Goal: Transaction & Acquisition: Purchase product/service

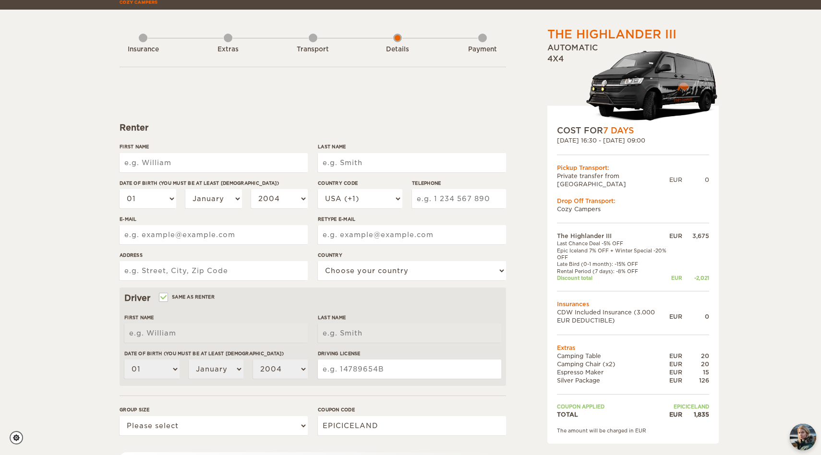
scroll to position [29, 0]
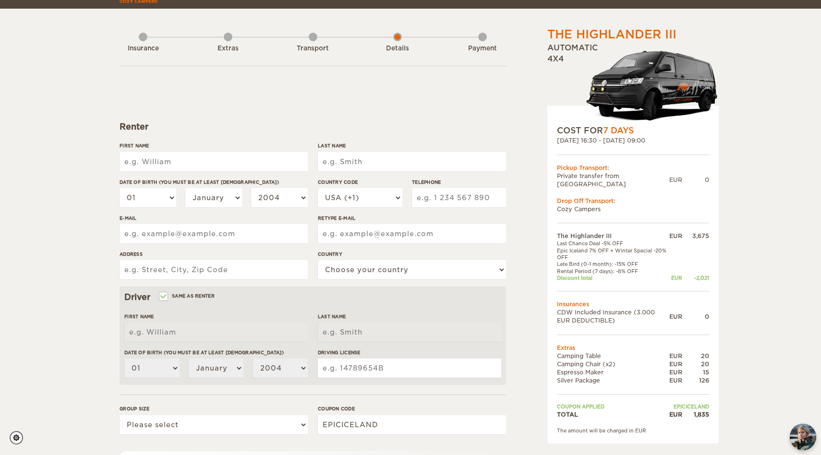
click at [242, 182] on label"] "Date of birth (You must be at least 20 years old)" at bounding box center [214, 182] width 188 height 7
click at [176, 188] on select "01 02 03 04 05 06 07 08 09 10 11 12 13 14 15 16 17 18 19 20 21 22 23 24 25 26 2…" at bounding box center [148, 197] width 57 height 19
click at [239, 162] on input "First Name" at bounding box center [214, 161] width 188 height 19
type input "Koichi"
type input "Sakaguchi"
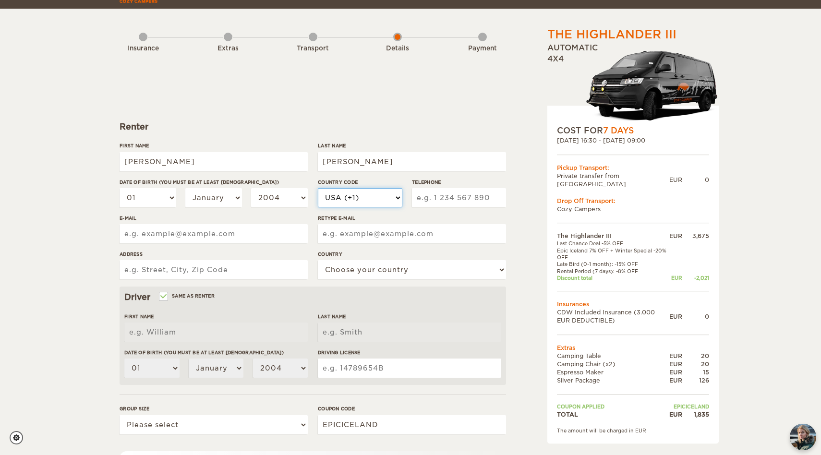
select select "31"
type input "638121833"
type input "koichi.skgc.0924@gmail.com"
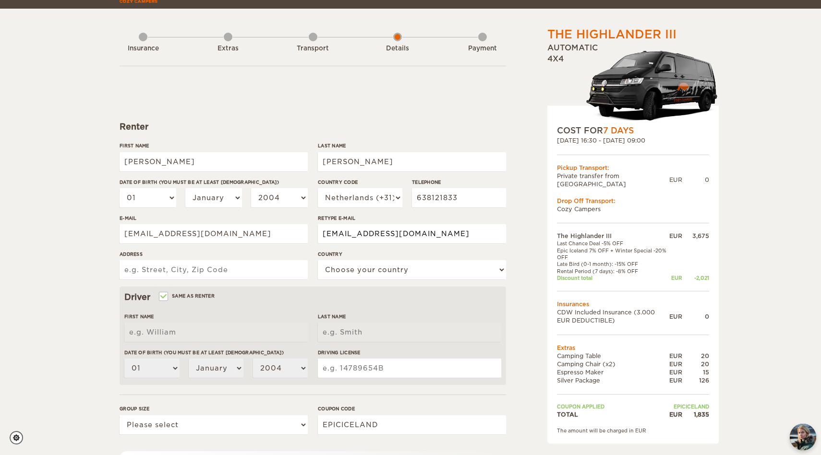
type input "Faas Wilkesstraat 333"
select select "145"
type input "Koichi"
type input "Sakaguchi"
click at [152, 196] on select "01 02 03 04 05 06 07 08 09 10 11 12 13 14 15 16 17 18 19 20 21 22 23 24 25 26 2…" at bounding box center [148, 197] width 57 height 19
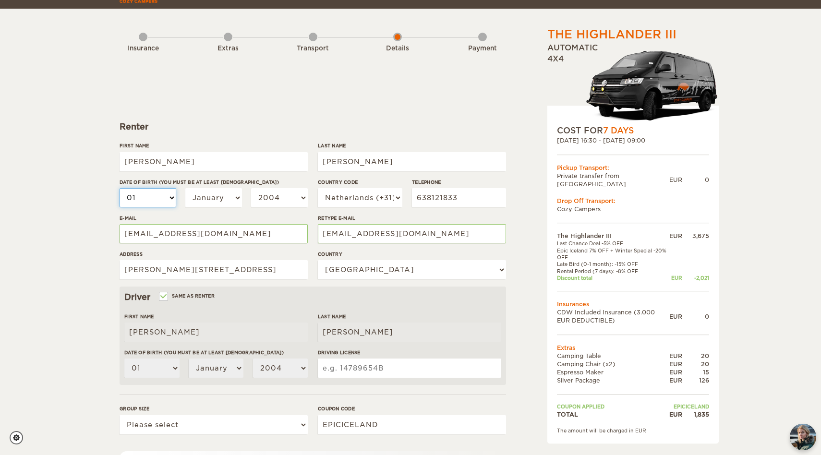
select select "24"
click at [120, 188] on select "01 02 03 04 05 06 07 08 09 10 11 12 13 14 15 16 17 18 19 20 21 22 23 24 25 26 2…" at bounding box center [148, 197] width 57 height 19
select select "24"
click at [213, 200] on select "January February March April May June July August September October November De…" at bounding box center [213, 197] width 57 height 19
select select "09"
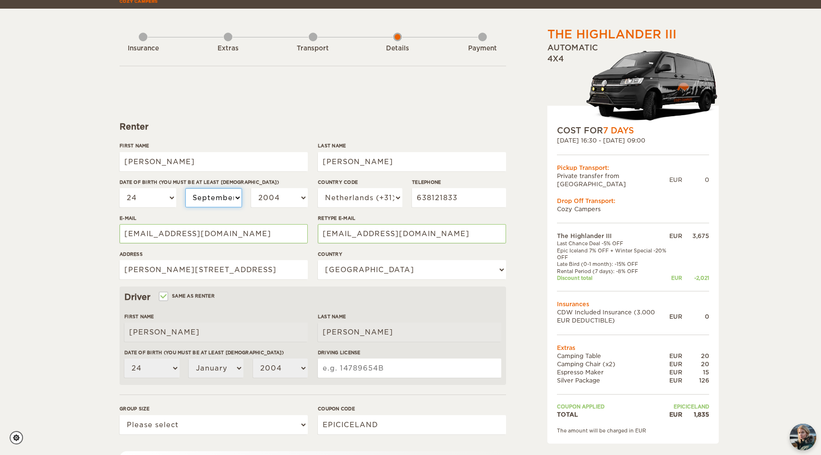
click at [185, 188] on select "January February March April May June July August September October November De…" at bounding box center [213, 197] width 57 height 19
select select "09"
click at [273, 195] on select "2004 2003 2002 2001 2000 1999 1998 1997 1996 1995 1994 1993 1992 1991 1990 1989…" at bounding box center [279, 197] width 57 height 19
select select "1985"
click at [251, 188] on select "2004 2003 2002 2001 2000 1999 1998 1997 1996 1995 1994 1993 1992 1991 1990 1989…" at bounding box center [279, 197] width 57 height 19
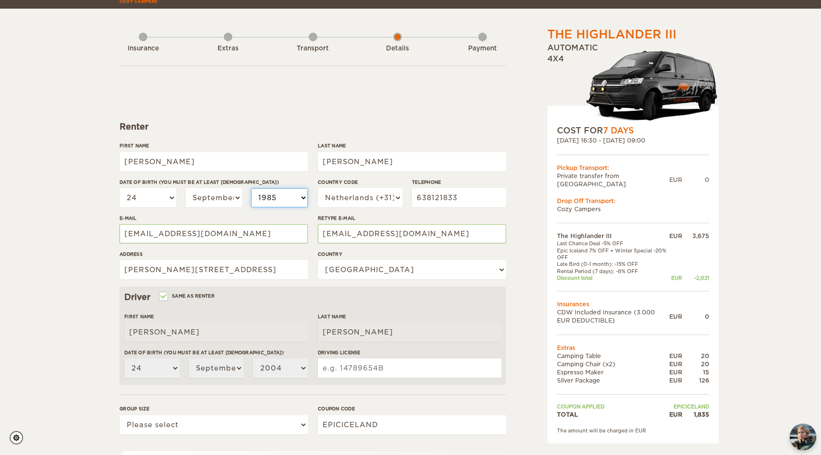
select select "1985"
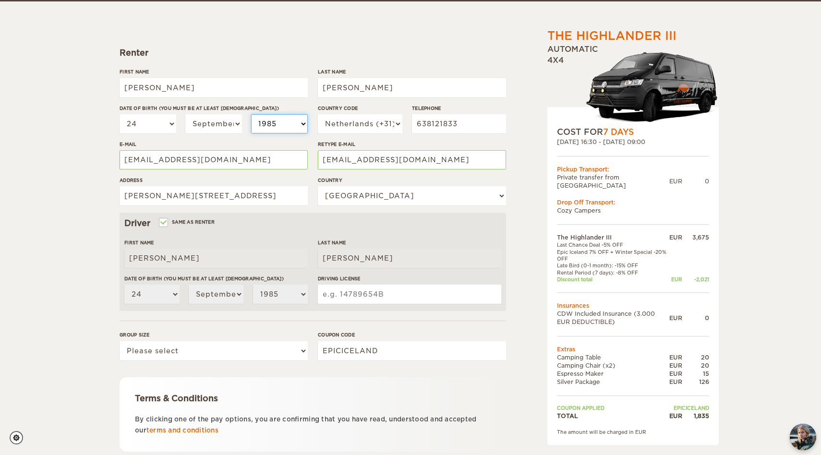
scroll to position [132, 0]
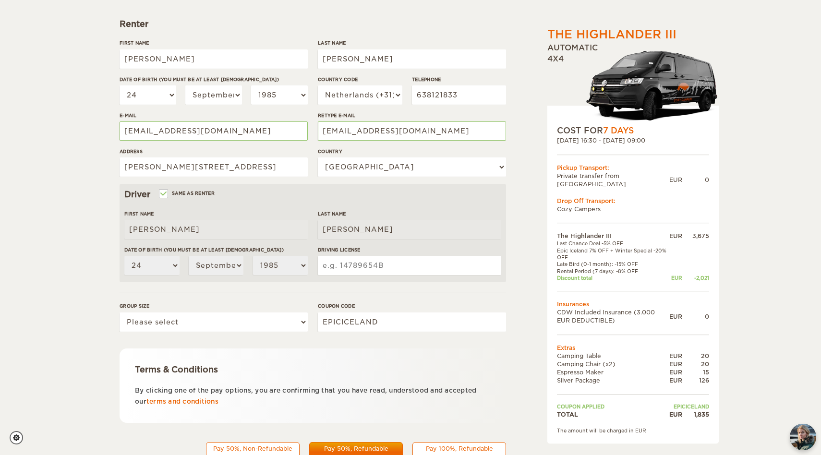
click at [355, 270] on input "Driving License" at bounding box center [409, 265] width 183 height 19
type input "5055601713"
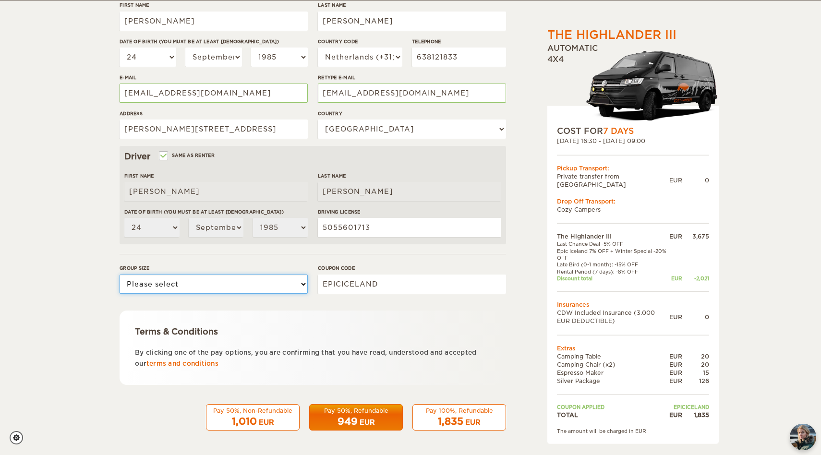
click at [191, 283] on select "Please select 1 2 3" at bounding box center [214, 284] width 188 height 19
select select "2"
click at [120, 275] on select "Please select 1 2 3" at bounding box center [214, 284] width 188 height 19
click at [444, 418] on span "1,835" at bounding box center [450, 422] width 25 height 12
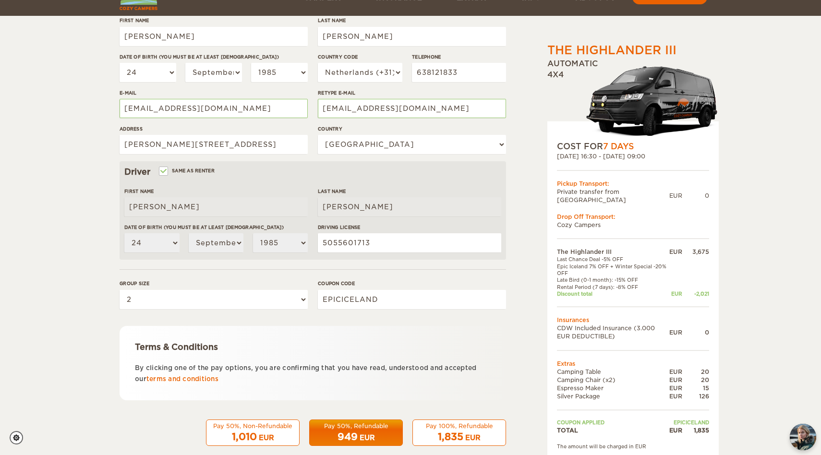
click at [513, 351] on div "The Highlander III Expand Collapse Total 1,835 EUR Automatic 4x4 COST FOR 7 Day…" at bounding box center [411, 176] width 582 height 568
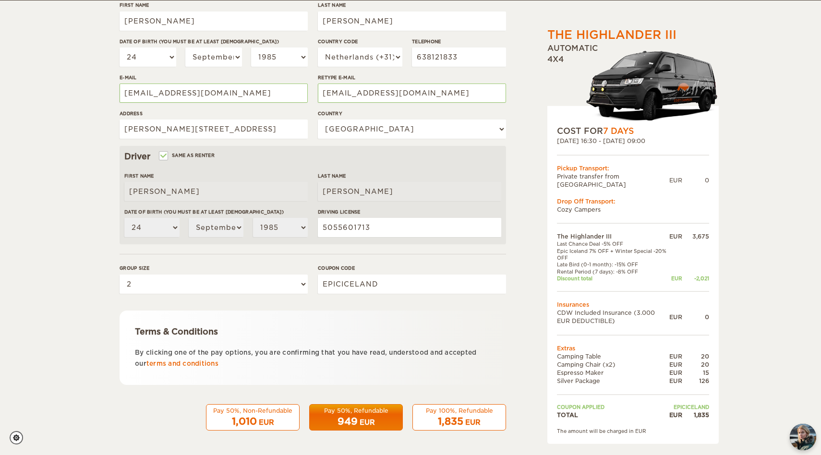
click at [458, 416] on span "1,835" at bounding box center [450, 422] width 25 height 12
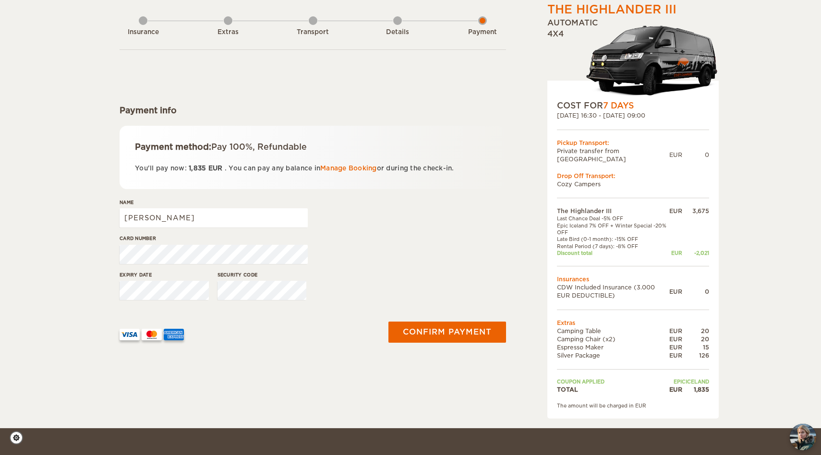
scroll to position [48, 0]
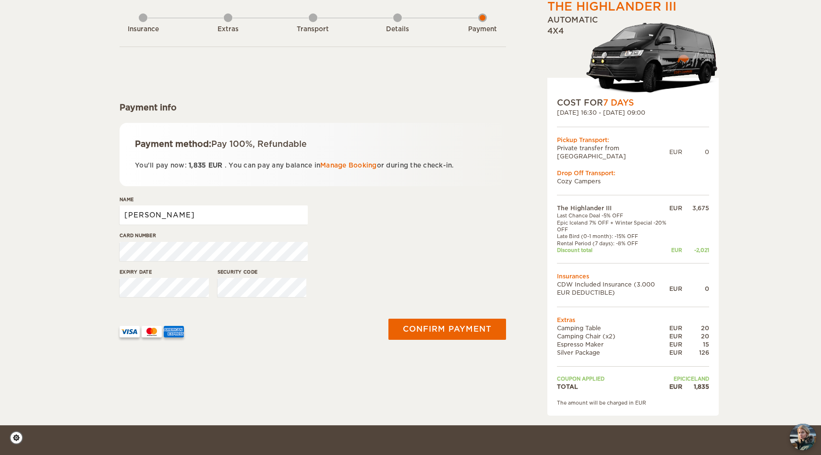
click at [187, 214] on input "[PERSON_NAME]" at bounding box center [214, 214] width 188 height 19
type input "Koichi Sakaguchi"
click at [338, 260] on div "Card number" at bounding box center [313, 250] width 386 height 36
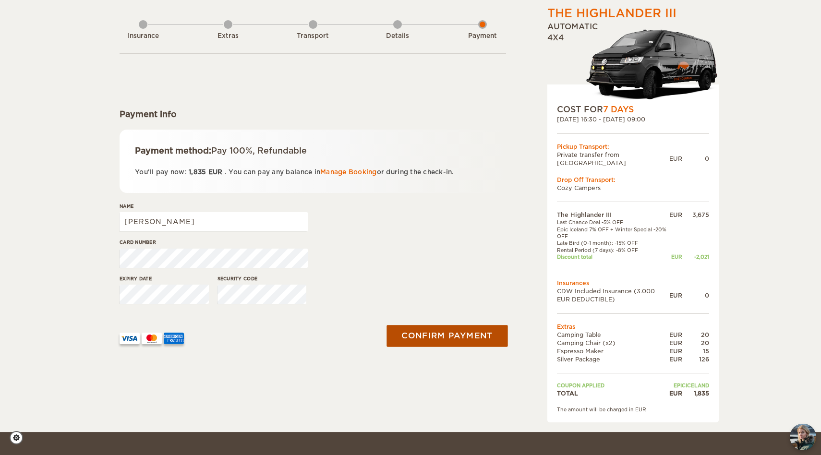
scroll to position [0, 0]
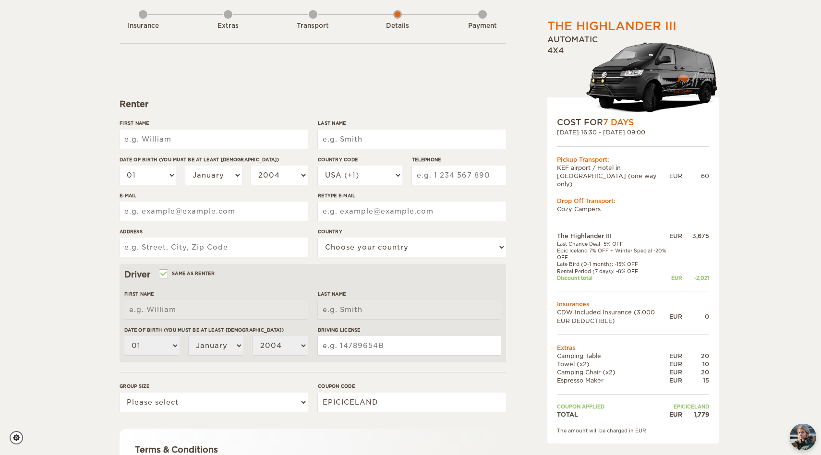
scroll to position [53, 0]
click at [197, 140] on input "First Name" at bounding box center [214, 137] width 188 height 19
type input "[PERSON_NAME]"
type input "Sakaguchi"
select select "31"
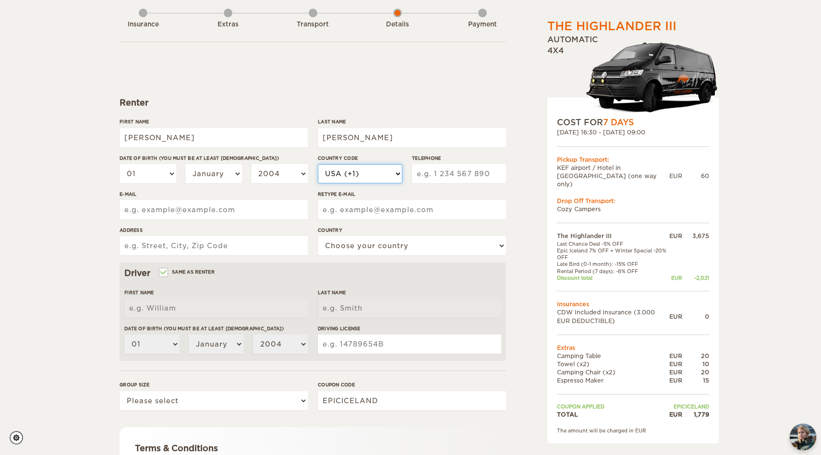
type input "638121833"
type input "koichi.skgc.0924@gmail.com"
type input "Faas Wilkesstraat 333"
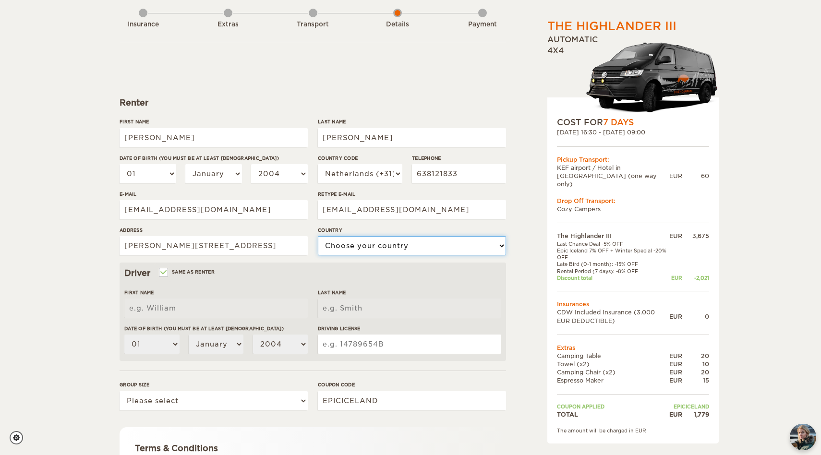
select select "145"
type input "[PERSON_NAME]"
type input "Sakaguchi"
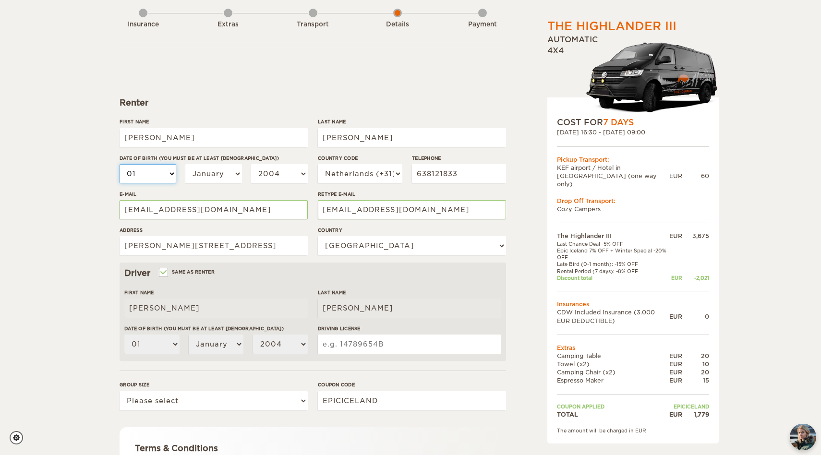
click at [162, 169] on select "01 02 03 04 05 06 07 08 09 10 11 12 13 14 15 16 17 18 19 20 21 22 23 24 25 26 2…" at bounding box center [148, 173] width 57 height 19
select select "24"
click at [120, 164] on select "01 02 03 04 05 06 07 08 09 10 11 12 13 14 15 16 17 18 19 20 21 22 23 24 25 26 2…" at bounding box center [148, 173] width 57 height 19
select select "24"
click at [218, 178] on select "January February March April May June July August September October November De…" at bounding box center [213, 173] width 57 height 19
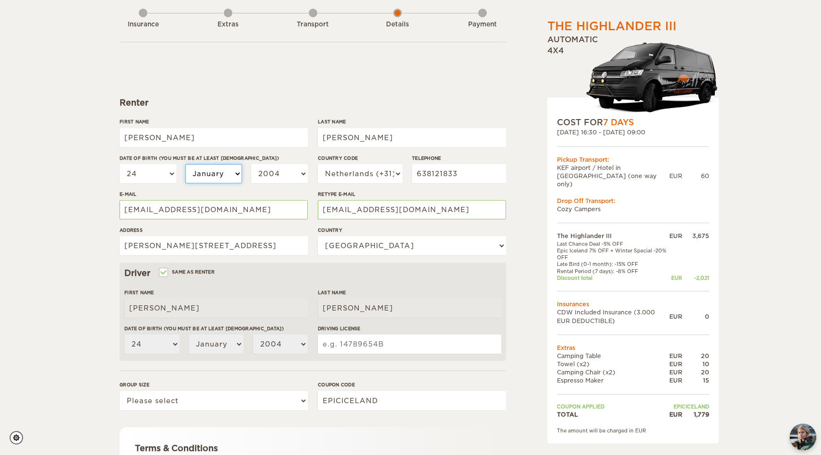
select select "09"
click at [185, 164] on select "January February March April May June July August September October November De…" at bounding box center [213, 173] width 57 height 19
select select "09"
click at [277, 180] on select "2004 2003 2002 2001 2000 1999 1998 1997 1996 1995 1994 1993 1992 1991 1990 1989…" at bounding box center [279, 173] width 57 height 19
select select "1985"
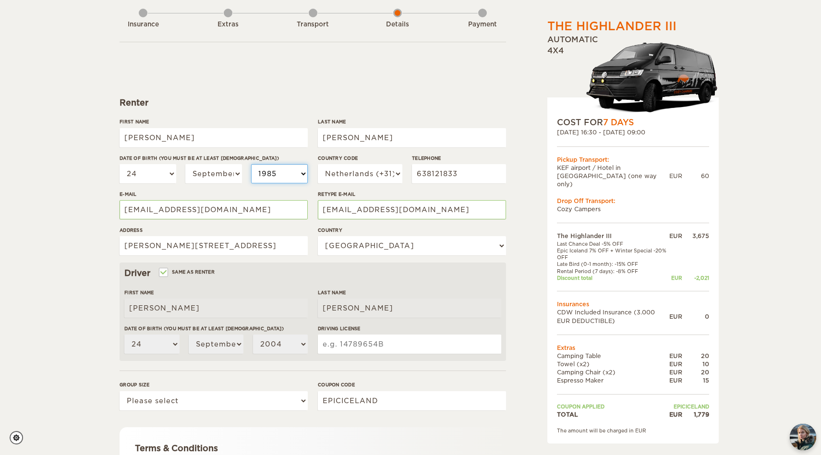
click at [251, 164] on select "2004 2003 2002 2001 2000 1999 1998 1997 1996 1995 1994 1993 1992 1991 1990 1989…" at bounding box center [279, 173] width 57 height 19
select select "1985"
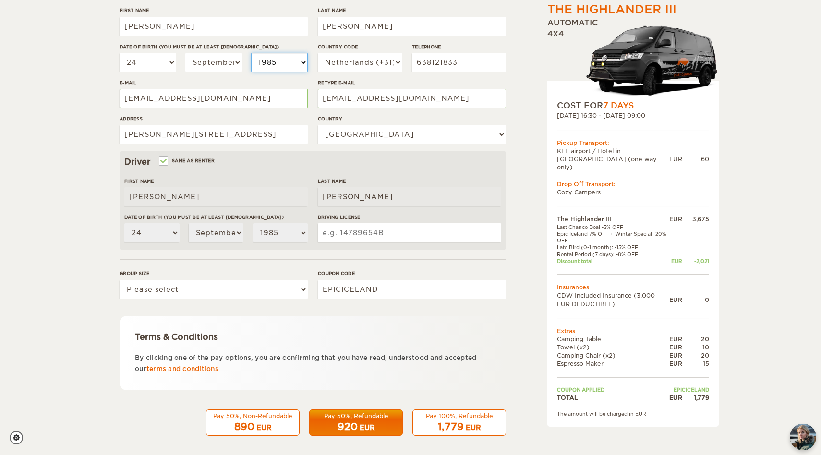
scroll to position [169, 0]
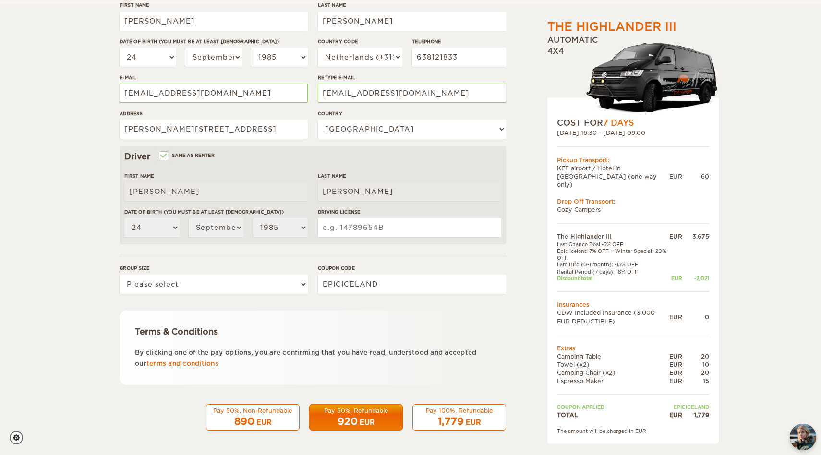
click at [369, 223] on input "Driving License" at bounding box center [409, 227] width 183 height 19
type input "5055601713"
click at [173, 284] on select "Please select 1 2 3" at bounding box center [214, 284] width 188 height 19
select select "2"
click at [120, 275] on select "Please select 1 2 3" at bounding box center [214, 284] width 188 height 19
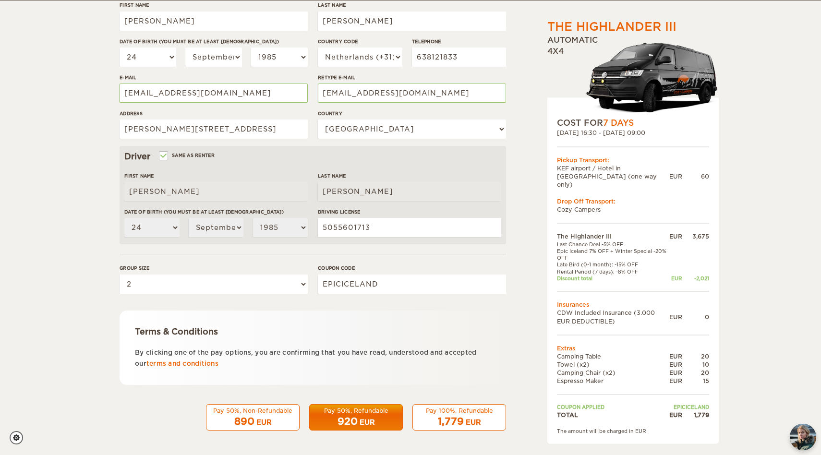
click at [438, 425] on span "1,779" at bounding box center [451, 422] width 26 height 12
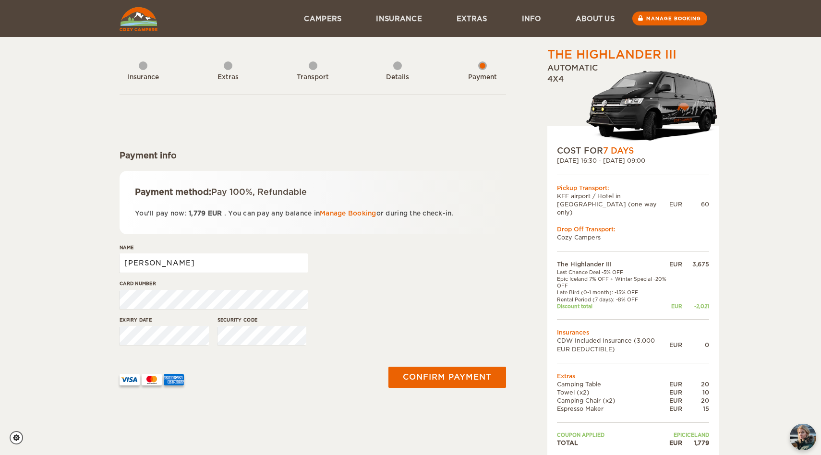
click at [175, 261] on input "Koichi" at bounding box center [214, 262] width 188 height 19
type input "Koichi Sakaguchi"
click at [437, 378] on button "Confirm payment" at bounding box center [446, 377] width 121 height 22
